Goal: Information Seeking & Learning: Learn about a topic

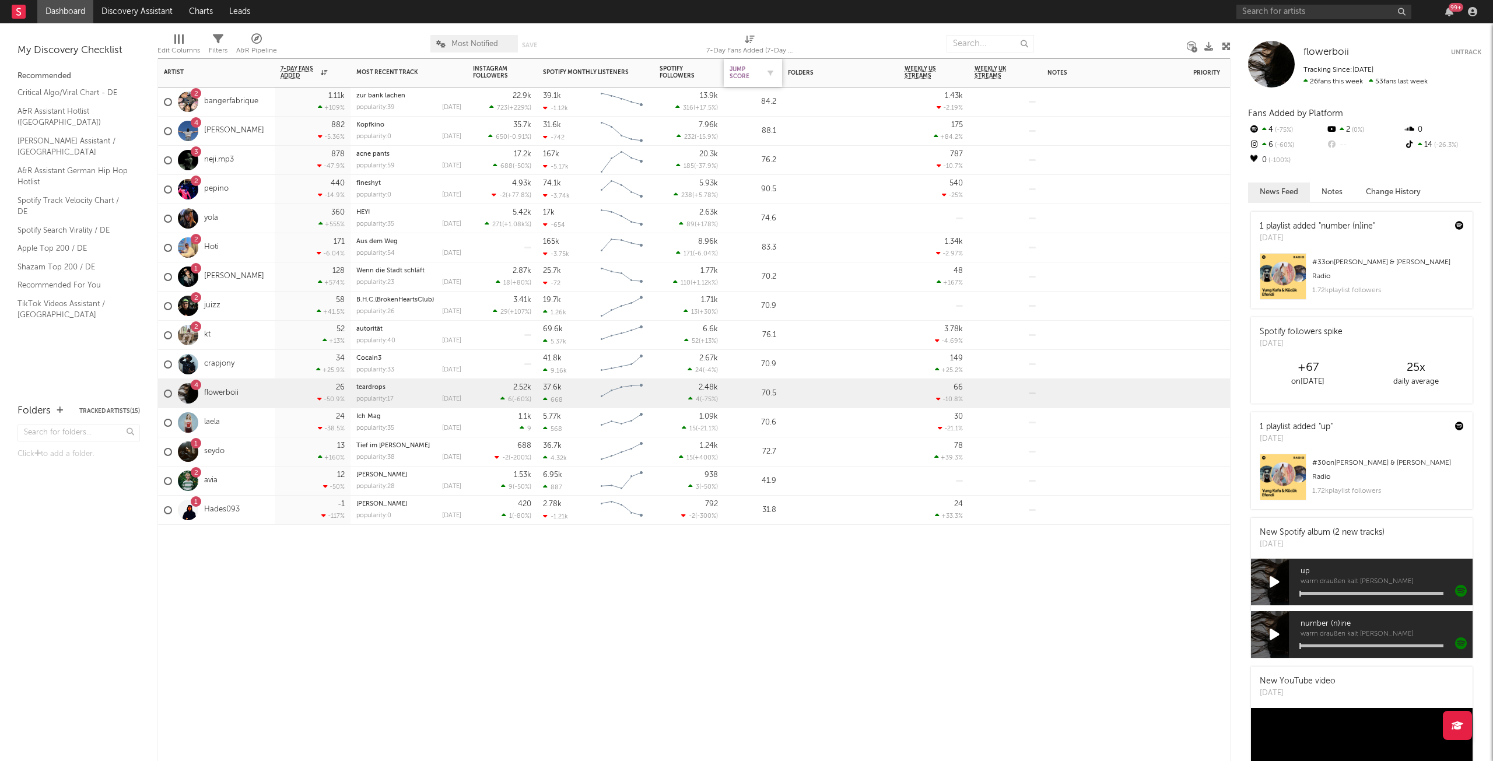
click at [747, 67] on div "Jump Score" at bounding box center [744, 73] width 29 height 14
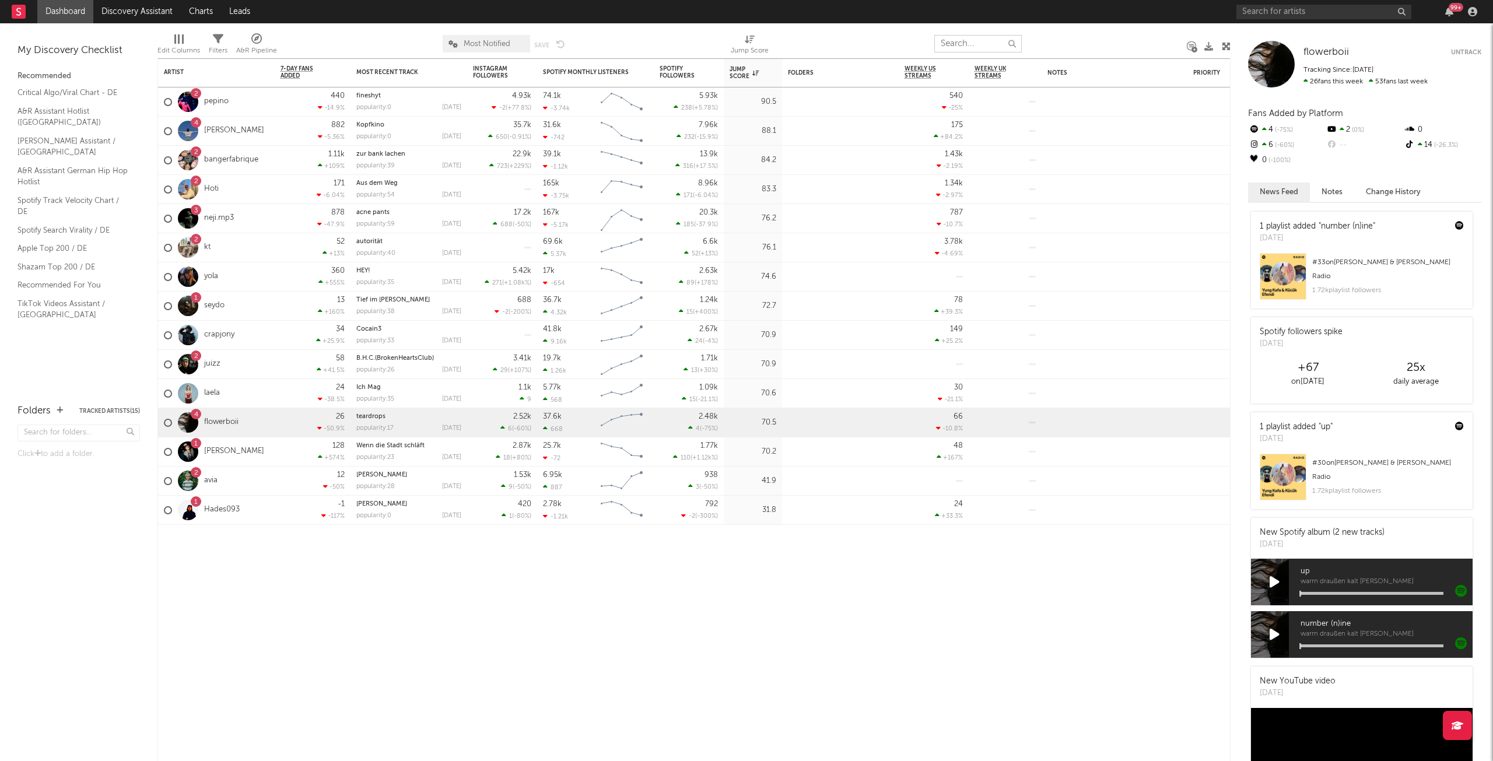
click at [984, 36] on input "text" at bounding box center [977, 43] width 87 height 17
type input "[PERSON_NAME]"
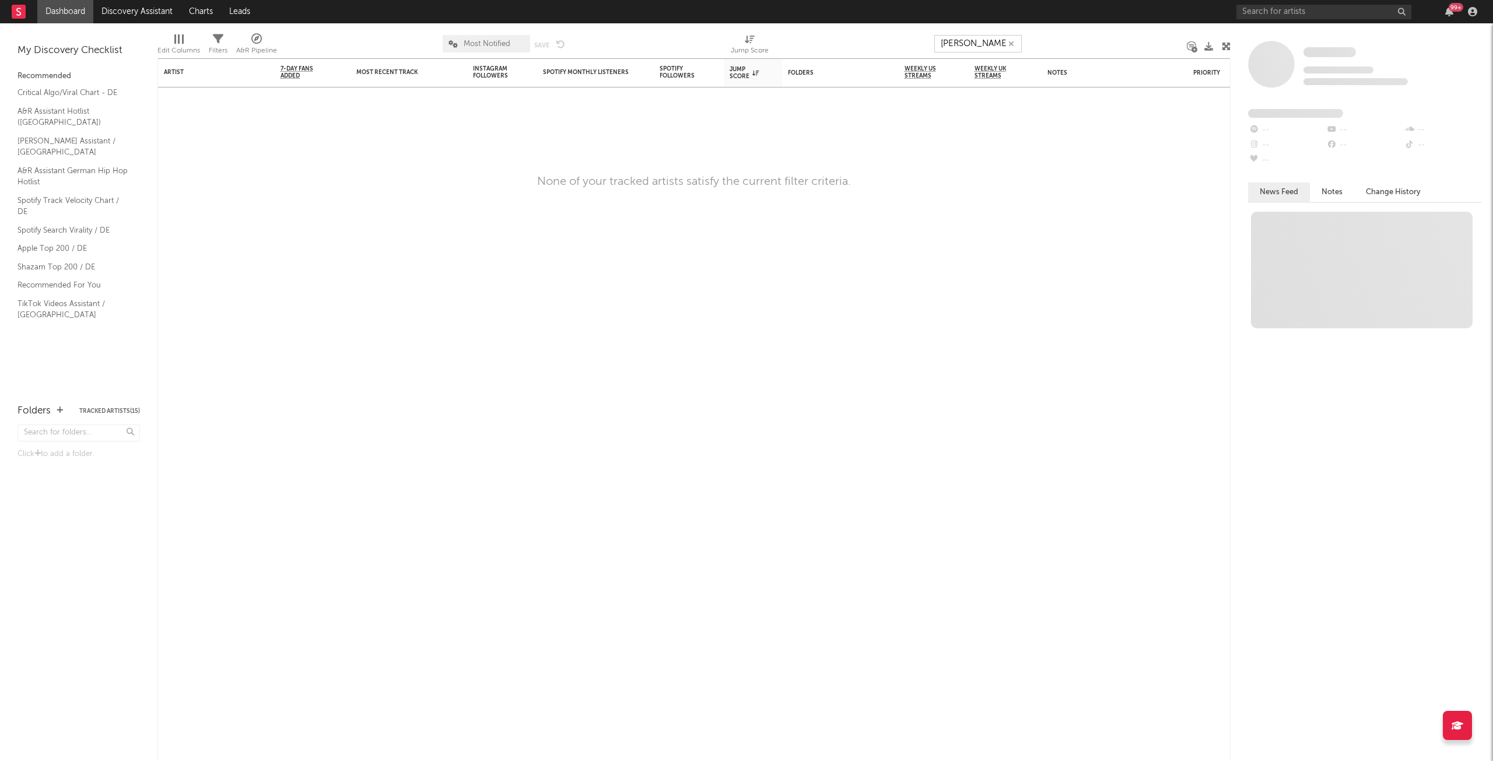
click at [1007, 45] on button "button" at bounding box center [1011, 43] width 9 height 11
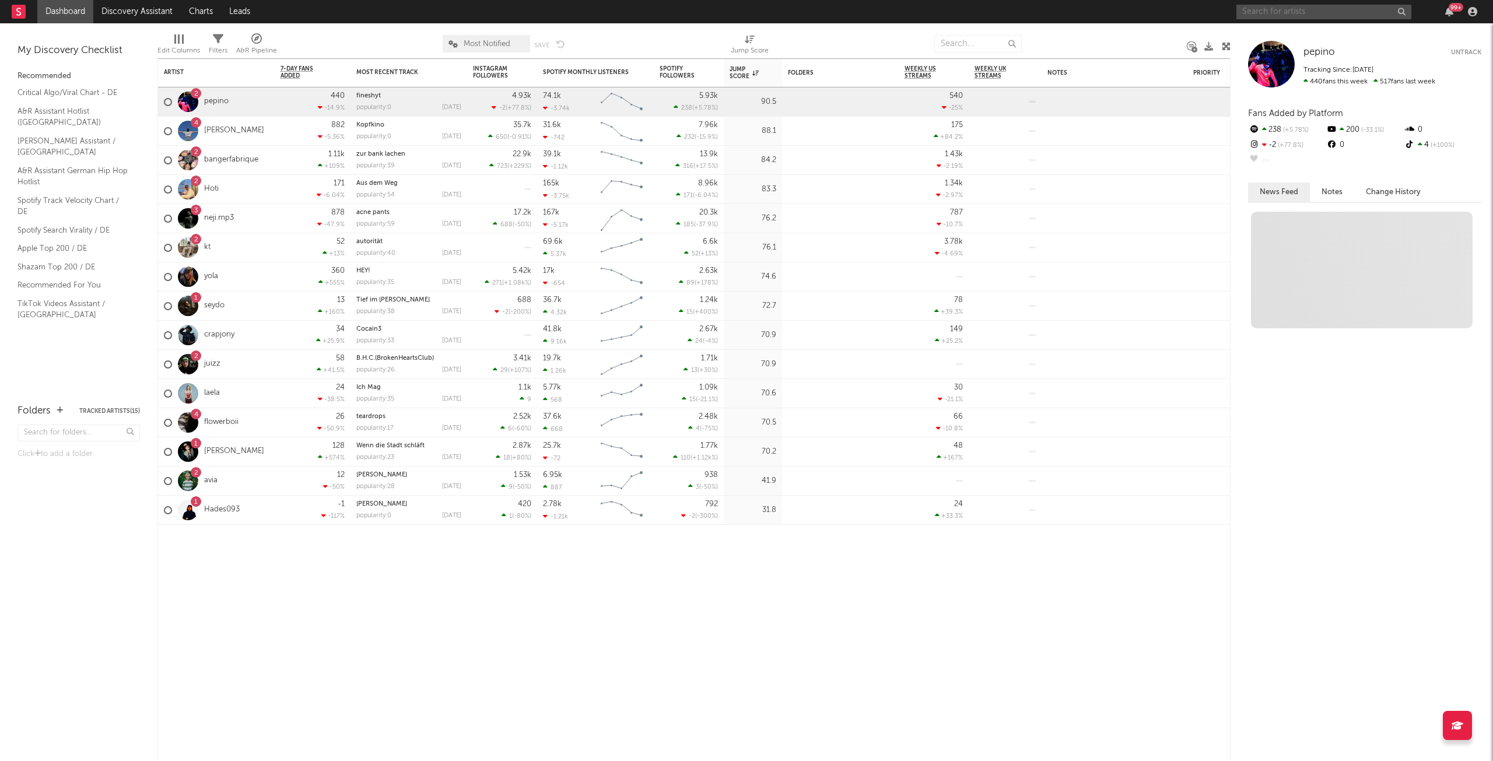
click at [1364, 16] on input "text" at bounding box center [1323, 12] width 175 height 15
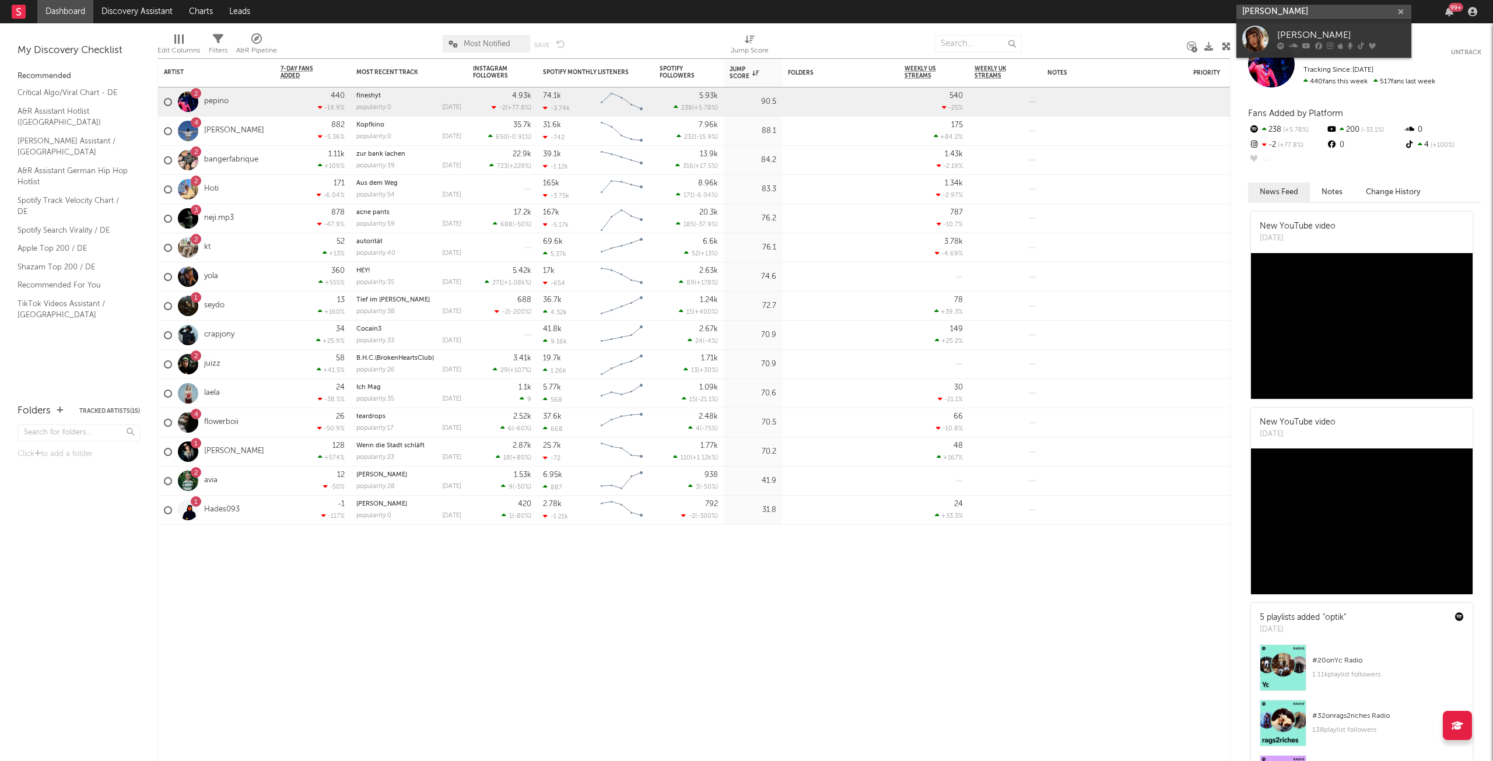
type input "[PERSON_NAME]"
click at [1311, 39] on div "[PERSON_NAME]" at bounding box center [1341, 35] width 128 height 14
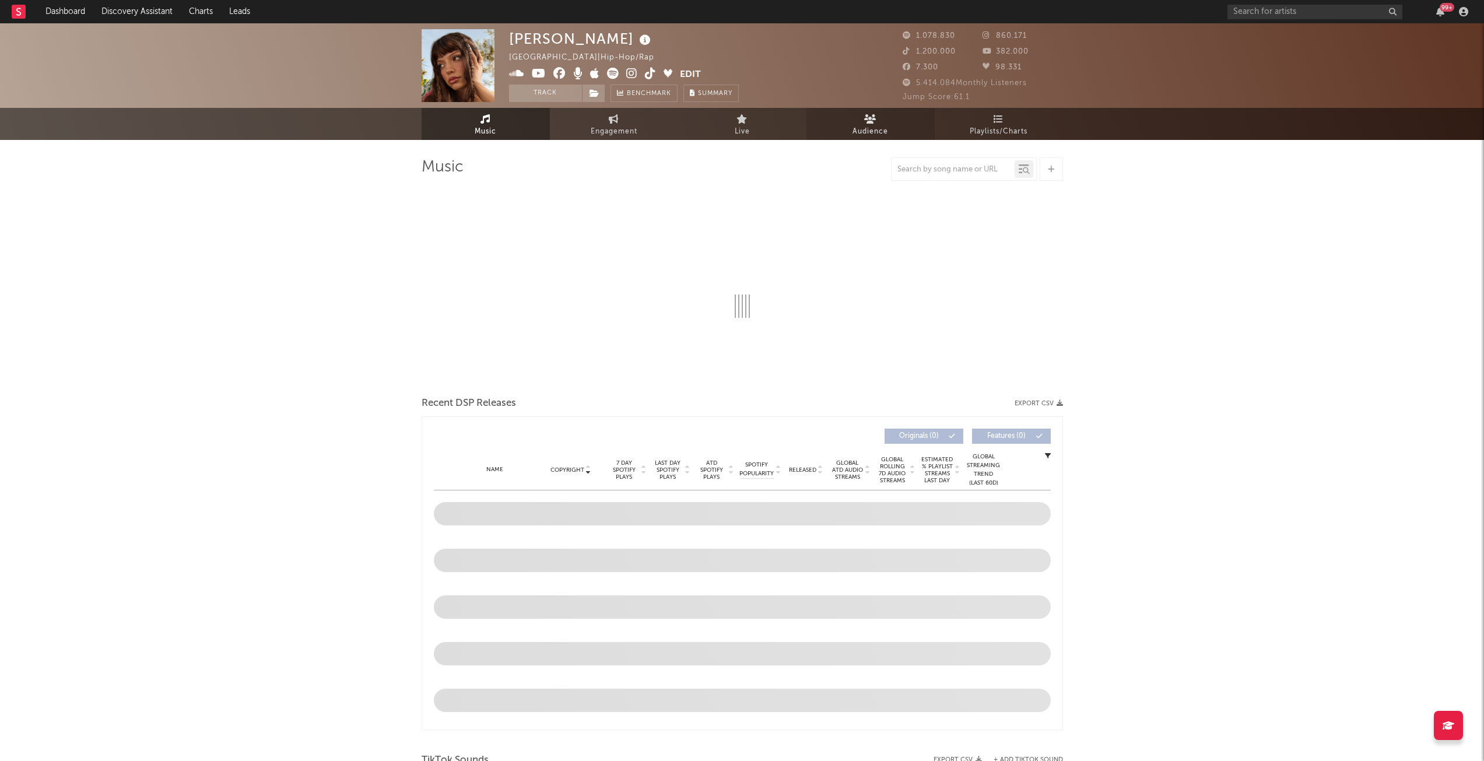
click at [867, 125] on span "Audience" at bounding box center [871, 132] width 36 height 14
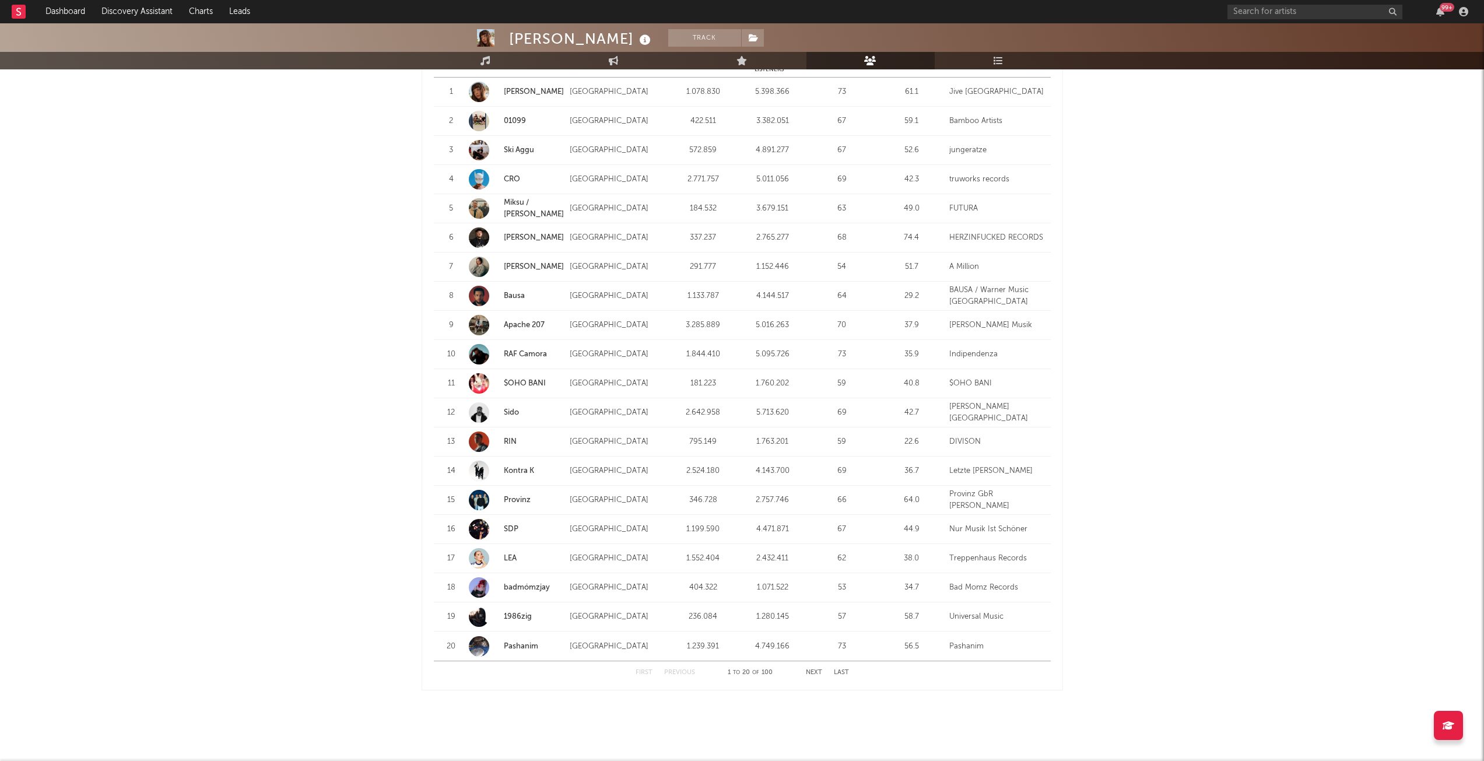
scroll to position [1186, 0]
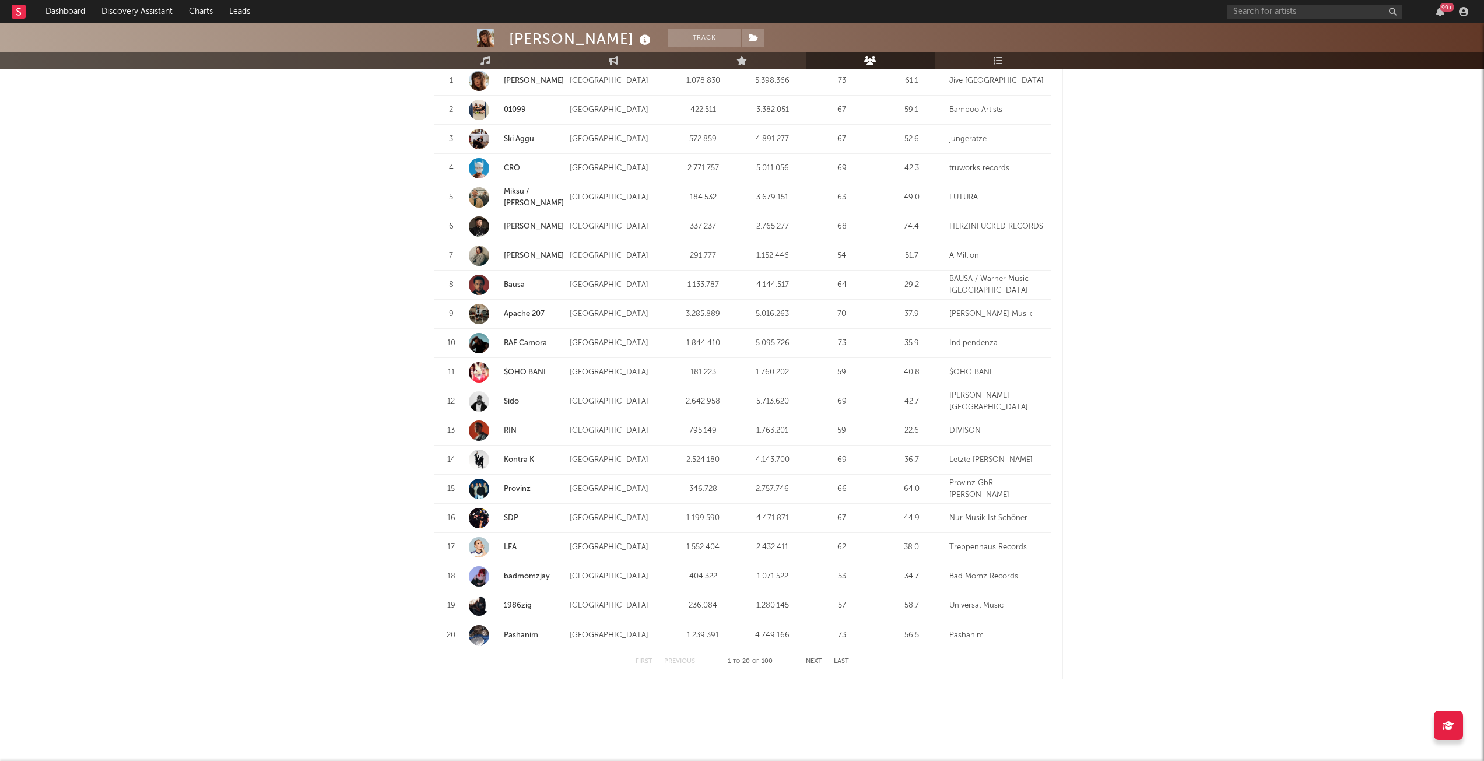
click at [812, 662] on button "Next" at bounding box center [814, 661] width 16 height 6
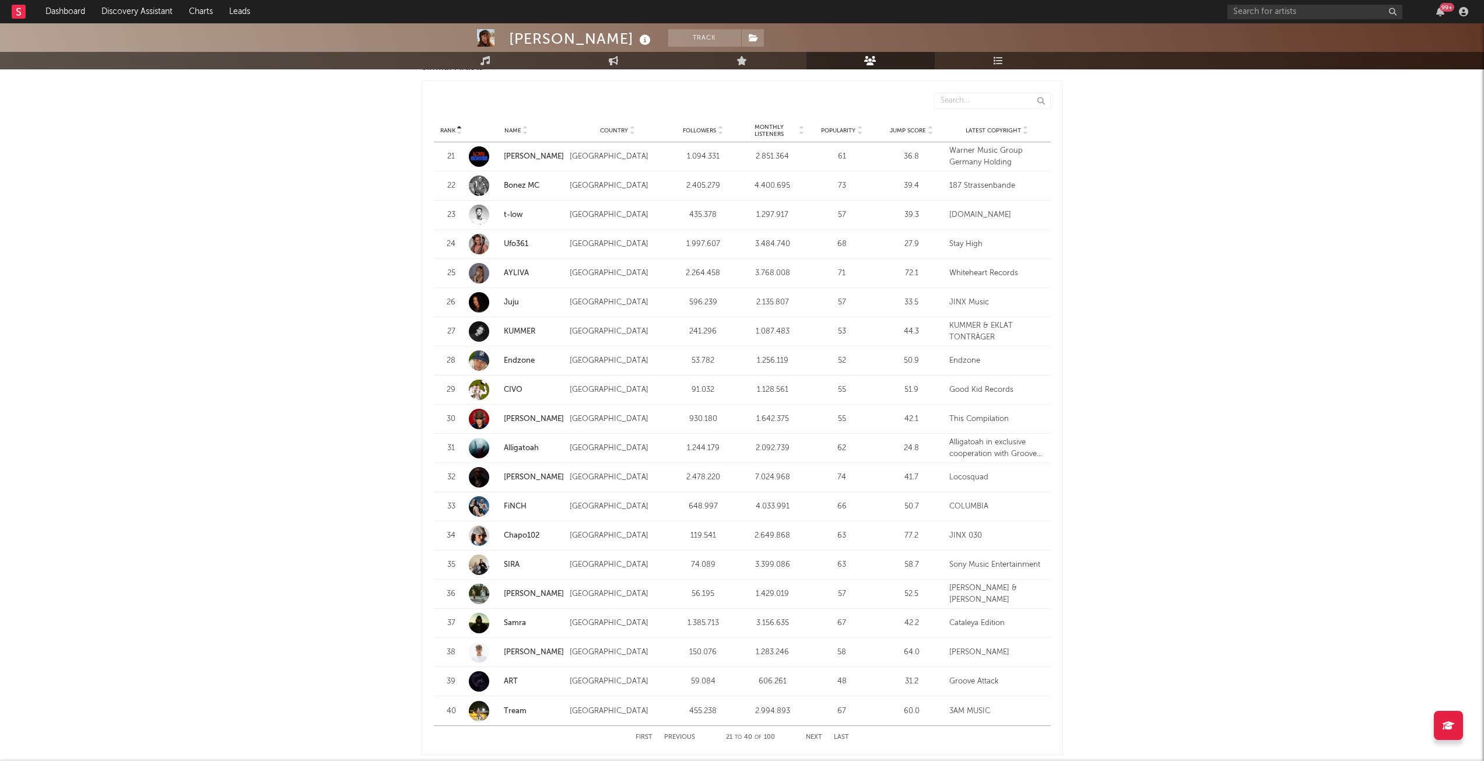
scroll to position [1128, 0]
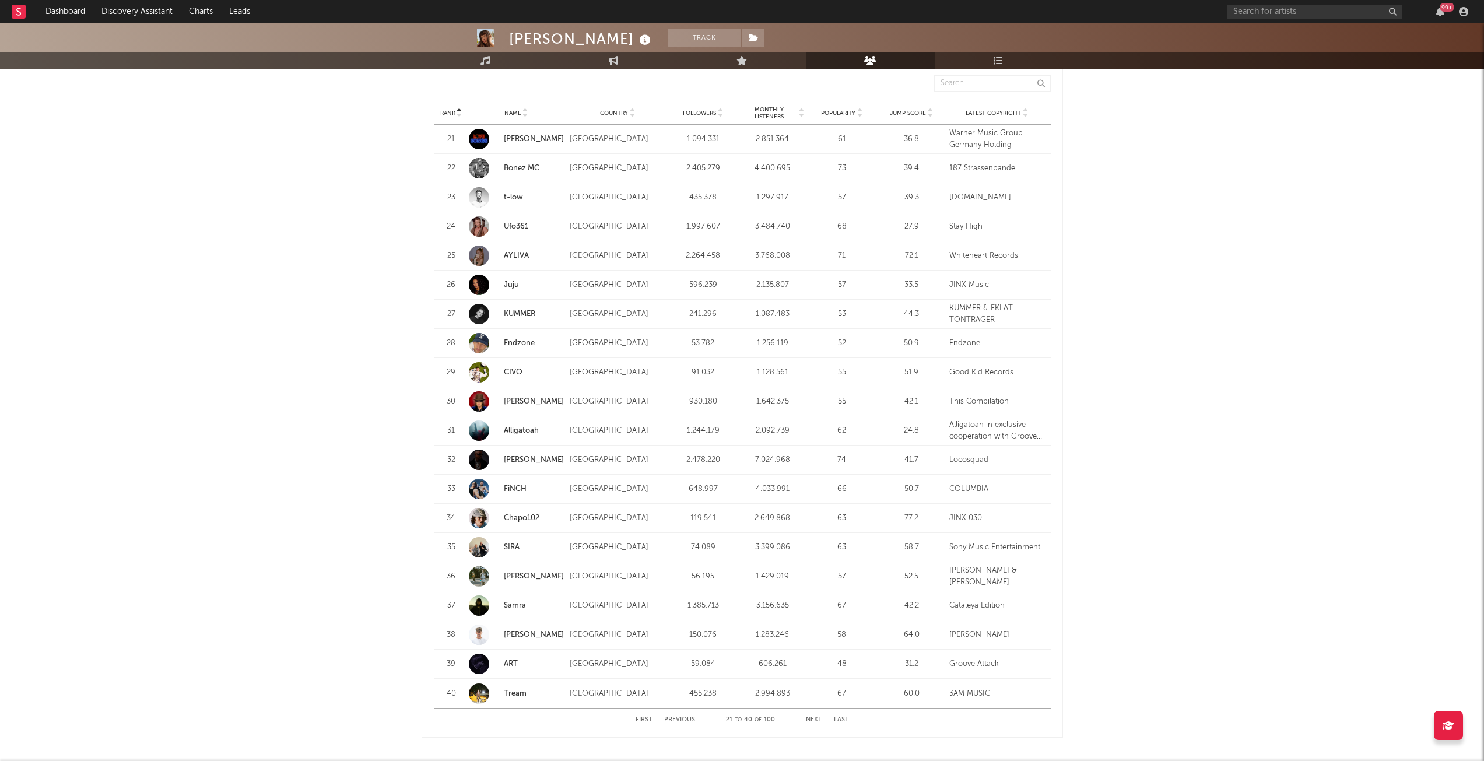
click at [814, 717] on button "Next" at bounding box center [814, 720] width 16 height 6
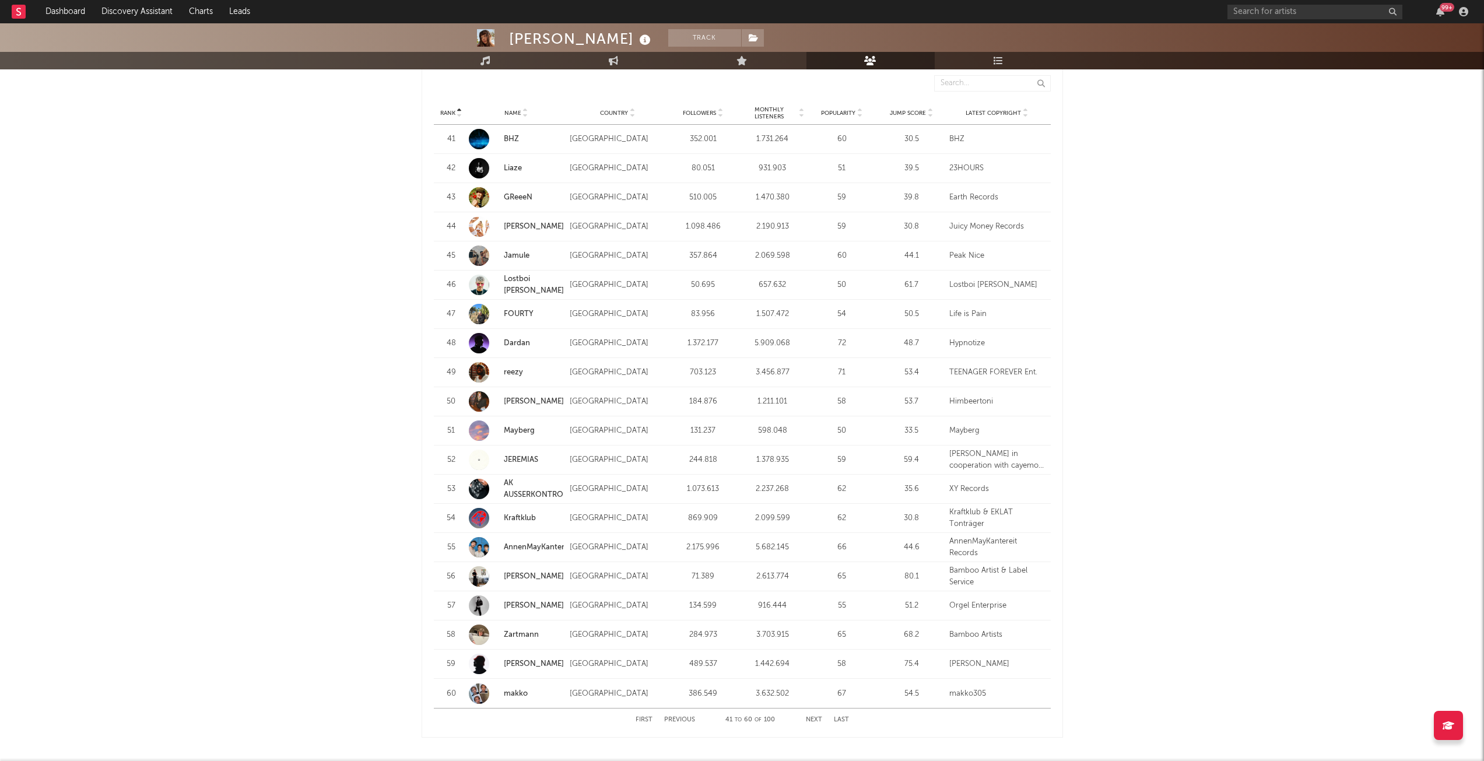
click at [806, 717] on button "Next" at bounding box center [814, 720] width 16 height 6
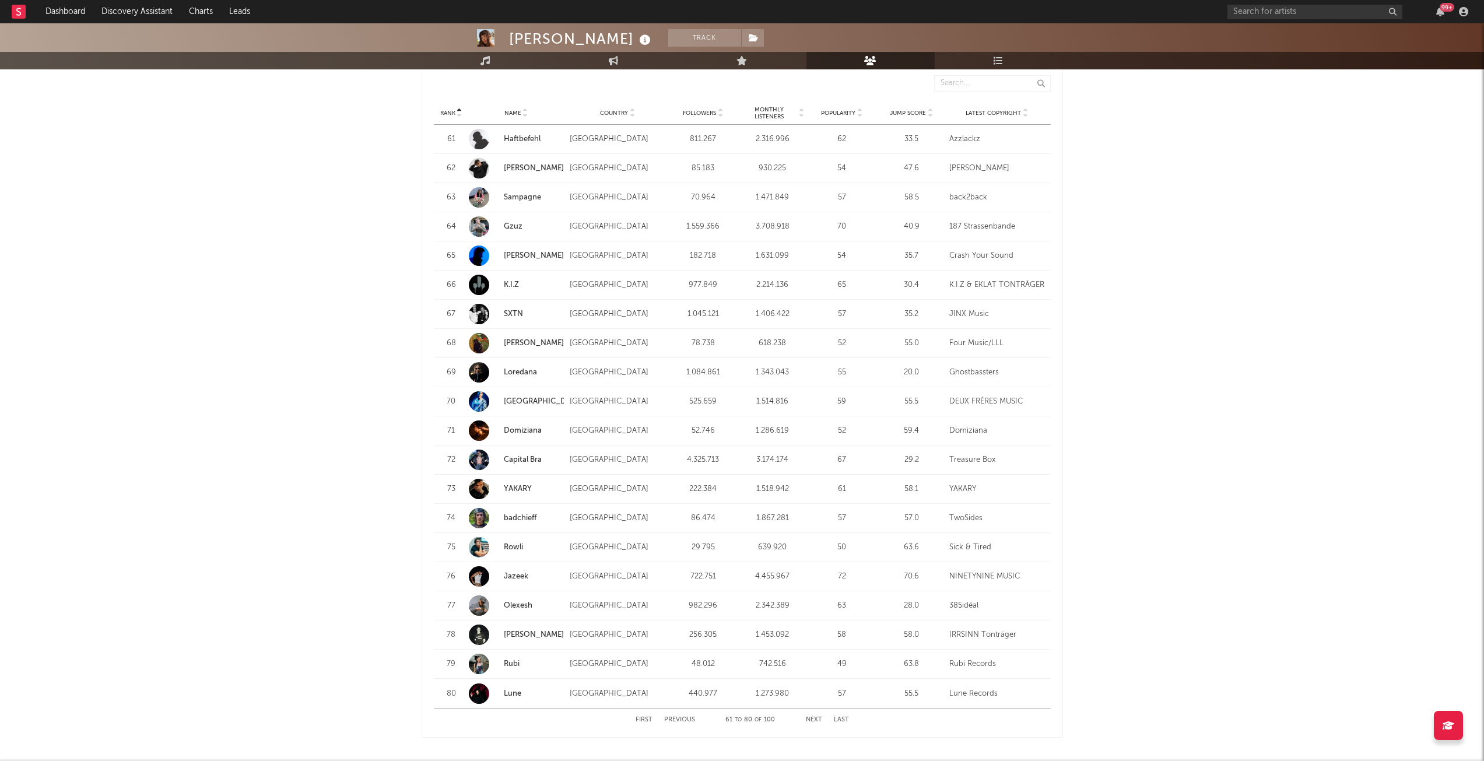
click at [806, 717] on button "Next" at bounding box center [814, 720] width 16 height 6
